Goal: Transaction & Acquisition: Download file/media

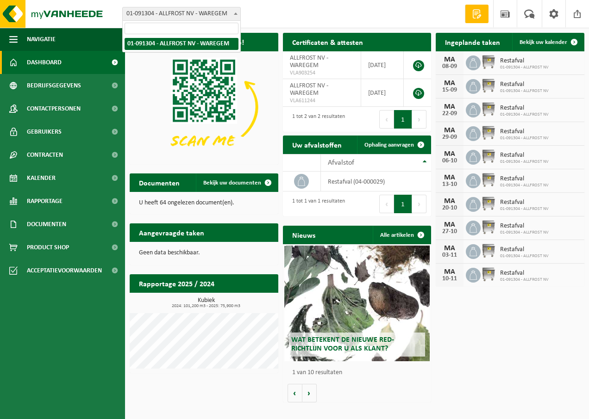
click at [235, 13] on b at bounding box center [236, 13] width 4 height 2
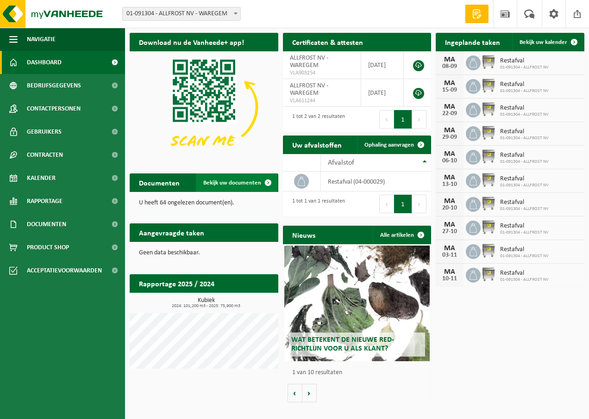
click at [269, 181] on span at bounding box center [268, 183] width 19 height 19
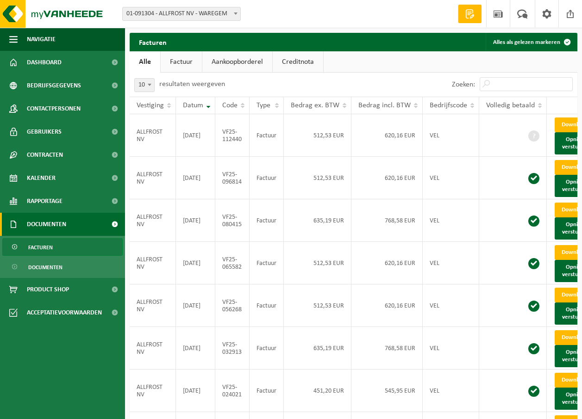
click at [43, 225] on span "Documenten" at bounding box center [46, 224] width 39 height 23
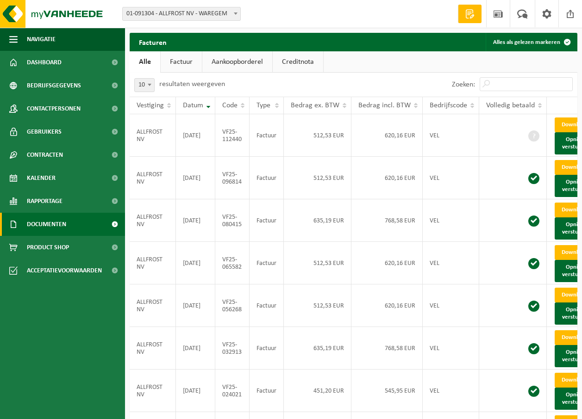
click at [117, 223] on span at bounding box center [114, 224] width 21 height 23
click at [37, 266] on span "Documenten" at bounding box center [45, 268] width 34 height 18
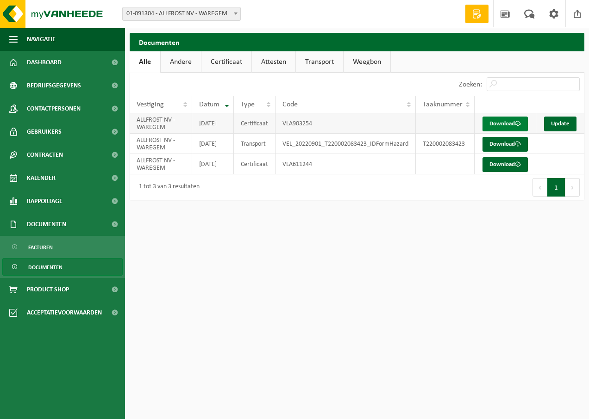
click at [507, 125] on link "Download" at bounding box center [504, 124] width 45 height 15
click at [503, 172] on link "Download" at bounding box center [504, 164] width 45 height 15
click at [503, 151] on link "Download" at bounding box center [504, 144] width 45 height 15
click at [147, 62] on link "Alle" at bounding box center [145, 61] width 31 height 21
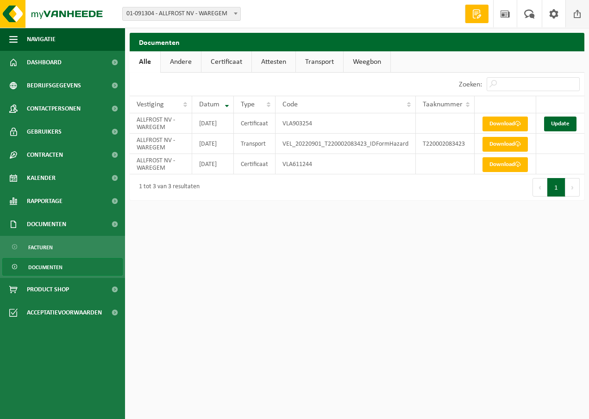
click at [580, 16] on span at bounding box center [577, 13] width 14 height 27
